Goal: Task Accomplishment & Management: Complete application form

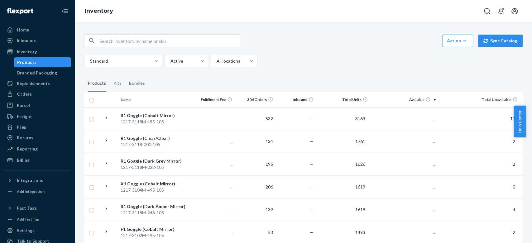
click at [148, 44] on input "text" at bounding box center [169, 41] width 140 height 12
paste input "1114-3201-006-105"
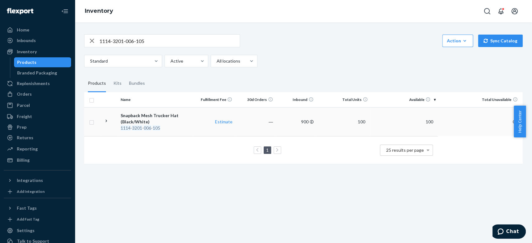
click at [128, 117] on div "Snapback Mesh Trucker Hat (Black/White)" at bounding box center [156, 118] width 71 height 12
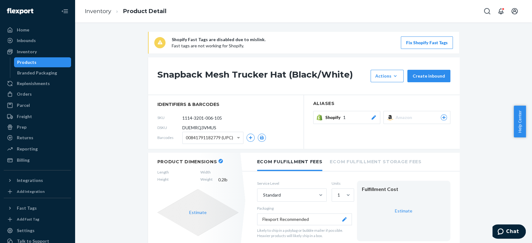
click at [409, 44] on button "Fix Shopify Fast Tags" at bounding box center [427, 42] width 52 height 12
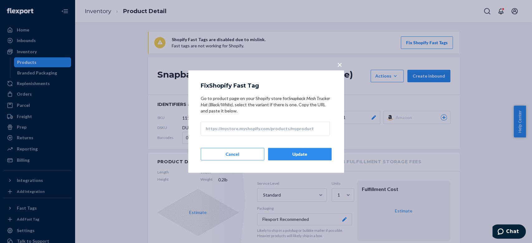
click at [234, 126] on input "Go to product page on your Shopify store for Snapback Mesh Trucker Hat (Black/W…" at bounding box center [265, 128] width 129 height 14
paste input "[URL][DOMAIN_NAME]"
type input "[URL][DOMAIN_NAME]"
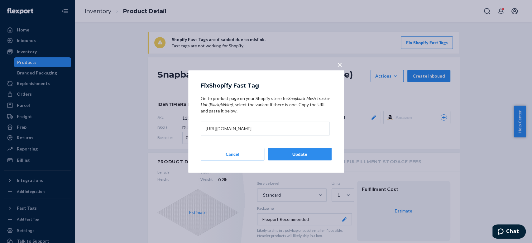
click at [294, 154] on button "Update" at bounding box center [300, 154] width 64 height 12
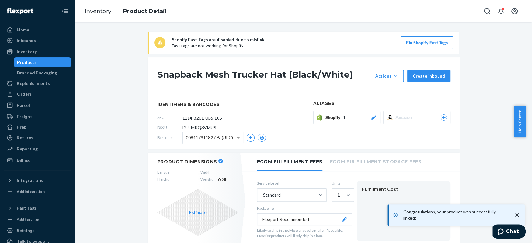
click at [362, 116] on div "Shopify 1" at bounding box center [350, 117] width 51 height 6
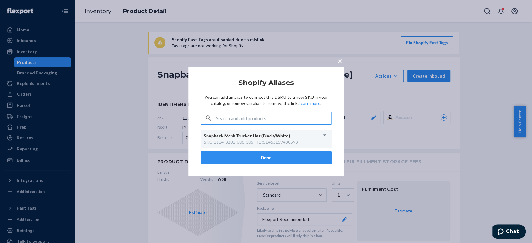
click at [265, 160] on button "Done" at bounding box center [266, 157] width 131 height 12
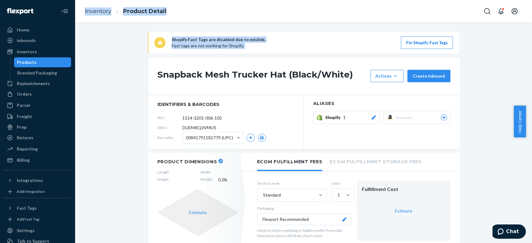
drag, startPoint x: 24, startPoint y: 57, endPoint x: 117, endPoint y: 62, distance: 93.6
click at [117, 62] on div "Home Inbounds Shipping Plans Problems Inventory Products Branded Packaging Repl…" at bounding box center [266, 121] width 532 height 243
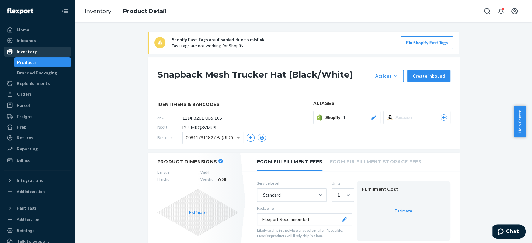
click at [27, 48] on div "Inventory" at bounding box center [37, 51] width 66 height 9
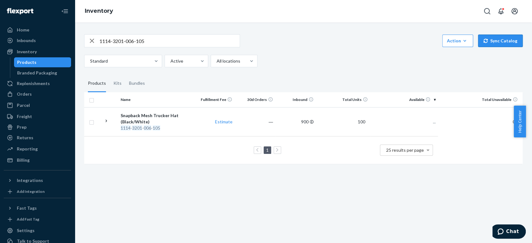
click at [497, 43] on button "Sync Catalog" at bounding box center [500, 41] width 45 height 12
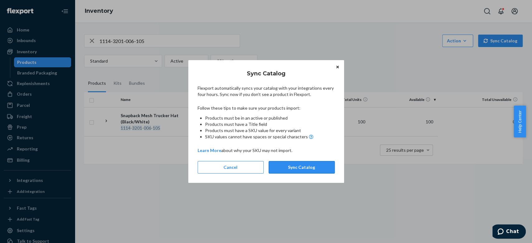
click at [299, 170] on button "Sync Catalog" at bounding box center [302, 167] width 66 height 12
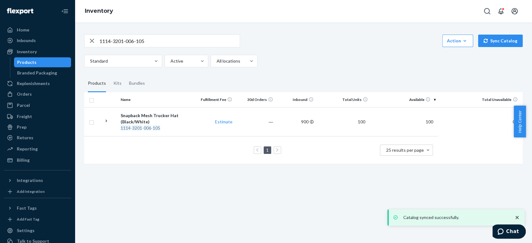
click at [256, 214] on div "1114-3201-006-105 Action Create product Create kit or bundle Bulk create produc…" at bounding box center [303, 132] width 457 height 221
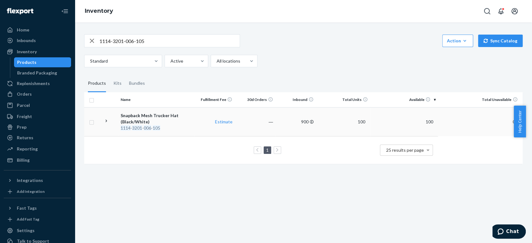
click at [168, 124] on div "Snapback Mesh Trucker Hat (Black/White)" at bounding box center [156, 118] width 71 height 12
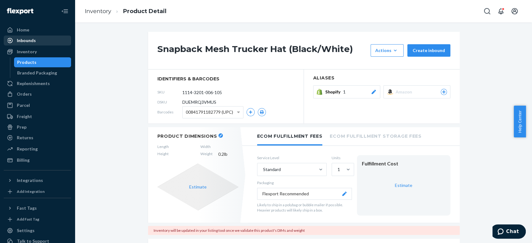
click at [30, 41] on div "Inbounds" at bounding box center [26, 40] width 19 height 6
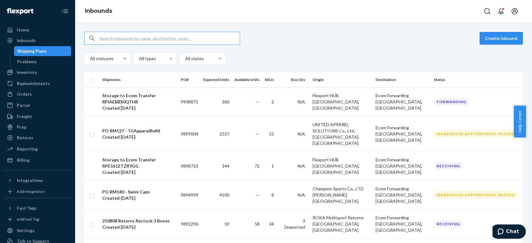
click at [495, 36] on button "Create inbound" at bounding box center [500, 38] width 43 height 12
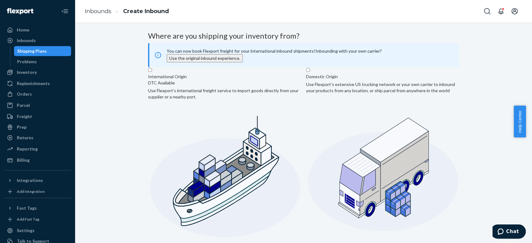
click at [347, 110] on label "Domestic Origin Use Flexport’s extensive US trucking network or your own carrie…" at bounding box center [382, 154] width 153 height 175
click at [310, 72] on input "Domestic Origin Use Flexport’s extensive US trucking network or your own carrie…" at bounding box center [308, 70] width 4 height 4
radio input "true"
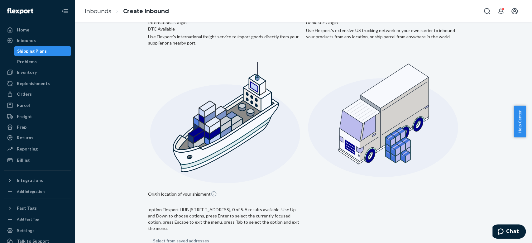
scroll to position [57, 0]
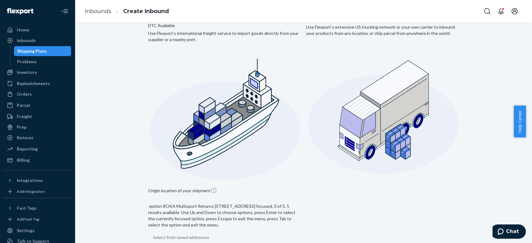
click at [154, 234] on input "option ROKA Multisport Returns [STREET_ADDRESS] focused, 0 of 5. 5 results avai…" at bounding box center [153, 237] width 1 height 6
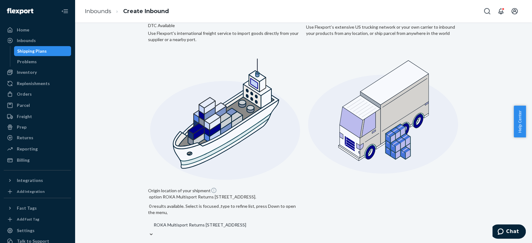
scroll to position [136, 0]
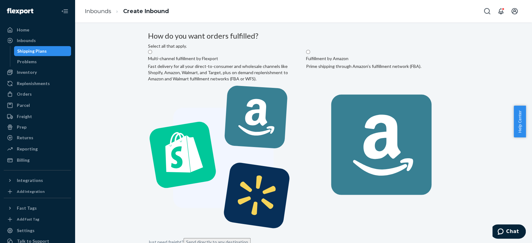
click at [177, 89] on label "Multi-channel fulfillment by Flexport Fast delivery for all your direct-to-cons…" at bounding box center [224, 142] width 153 height 187
click at [152, 54] on input "Multi-channel fulfillment by Flexport Fast delivery for all your direct-to-cons…" at bounding box center [150, 52] width 4 height 4
radio input "true"
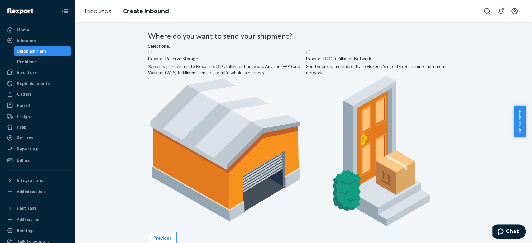
click at [380, 97] on label "Flexport DTC Fulfillment Network Send your shipment directly to Flexport's dire…" at bounding box center [382, 139] width 153 height 181
click at [310, 54] on input "Flexport DTC Fulfillment Network Send your shipment directly to Flexport's dire…" at bounding box center [308, 52] width 4 height 4
radio input "true"
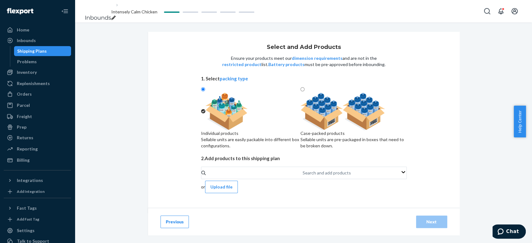
click at [116, 16] on icon "breadcrumbs" at bounding box center [113, 18] width 4 height 4
